Goal: Transaction & Acquisition: Purchase product/service

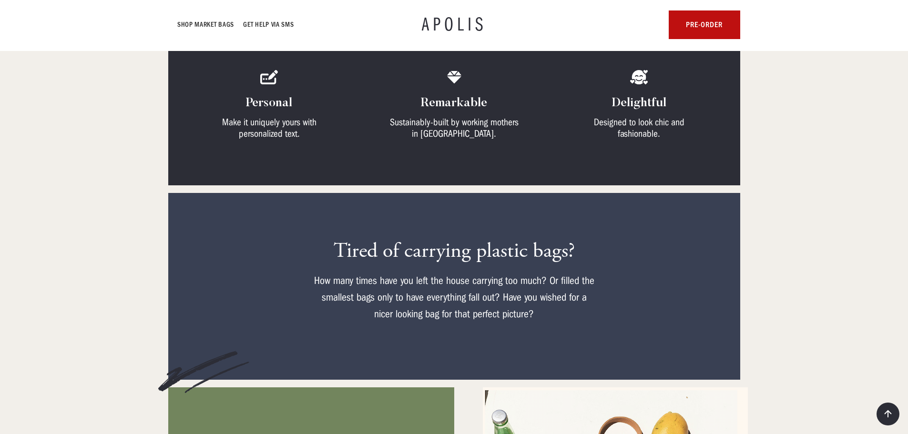
scroll to position [268, 0]
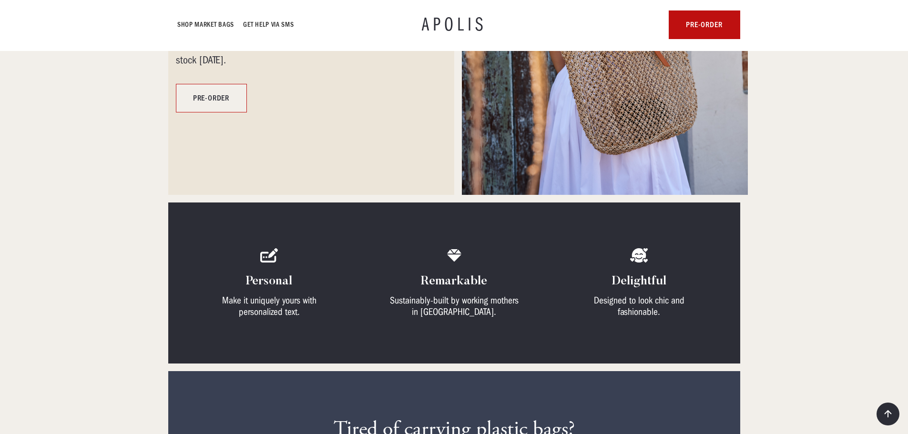
click at [230, 84] on link "pre-order" at bounding box center [211, 98] width 71 height 29
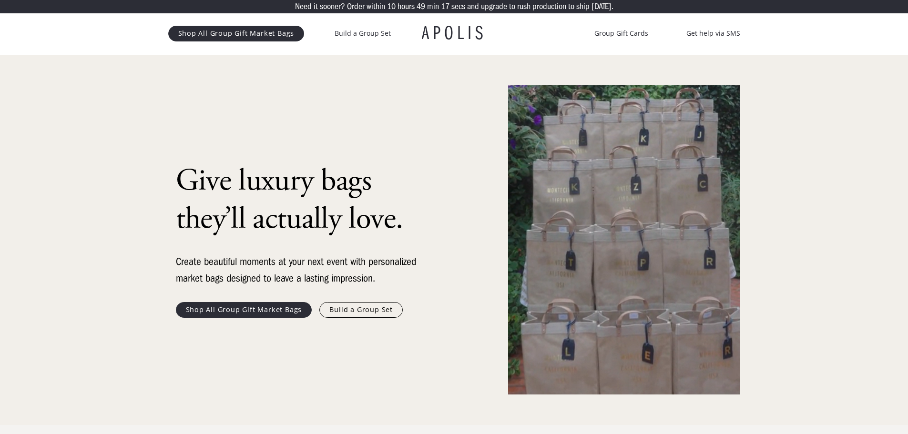
click at [357, 309] on link "Build a Group Set" at bounding box center [360, 309] width 83 height 15
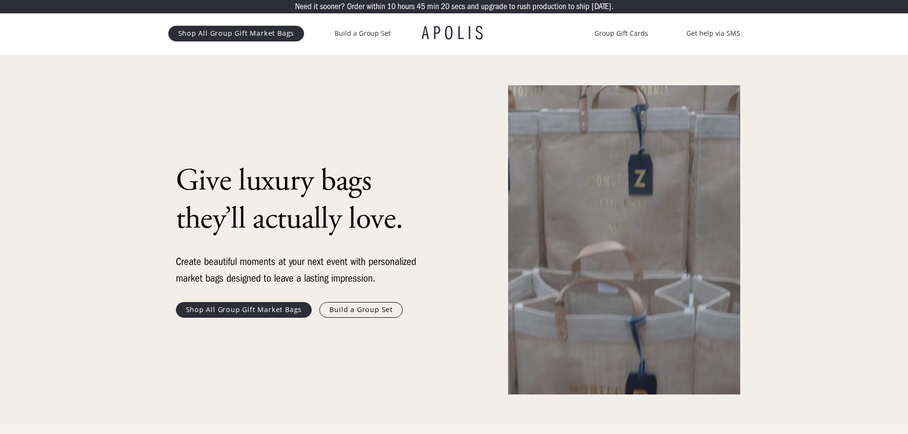
click at [245, 35] on link "Shop All Group Gift Market Bags" at bounding box center [236, 33] width 136 height 15
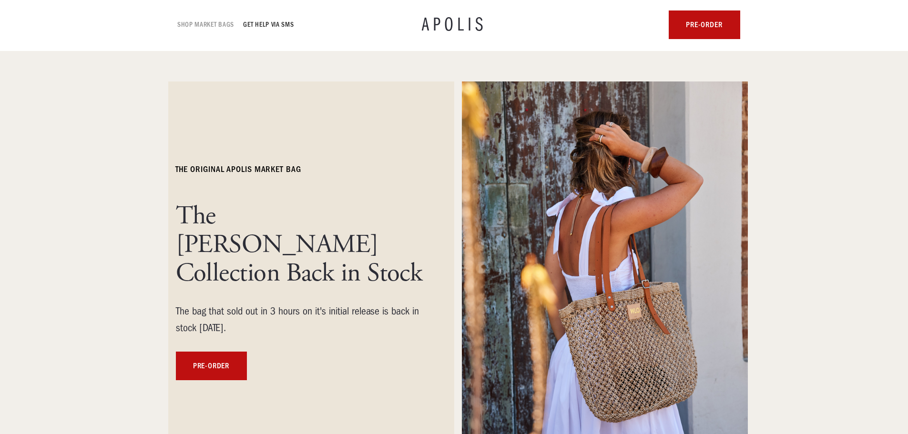
click at [196, 23] on link "Shop Market bags" at bounding box center [206, 24] width 57 height 11
